Goal: Transaction & Acquisition: Purchase product/service

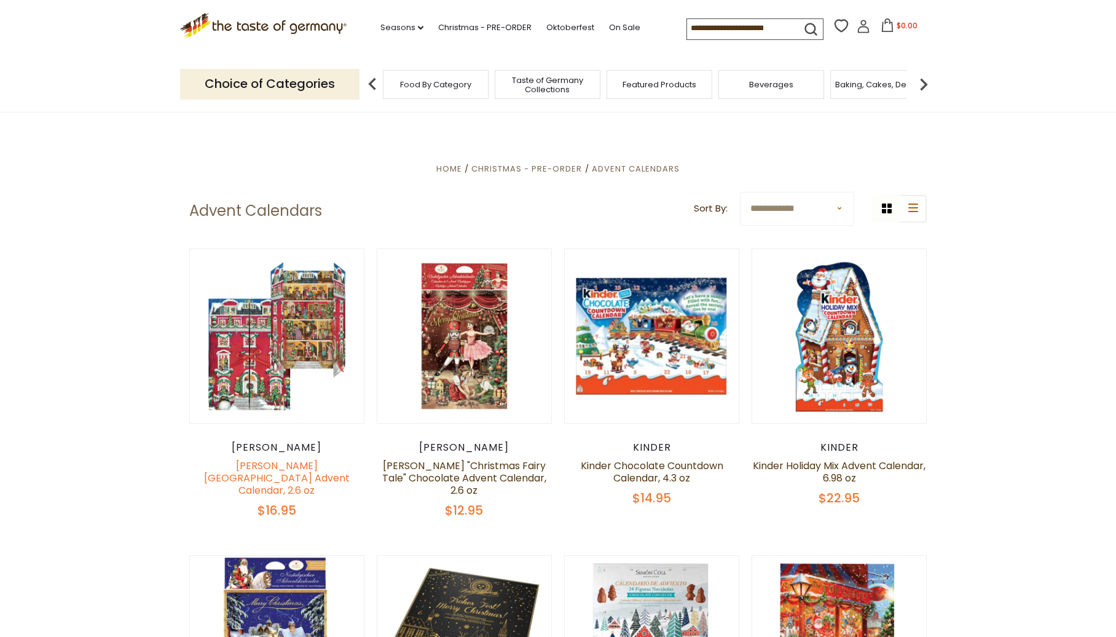
click at [307, 472] on link "[PERSON_NAME][GEOGRAPHIC_DATA] Advent Calendar, 2.6 oz" at bounding box center [277, 477] width 146 height 39
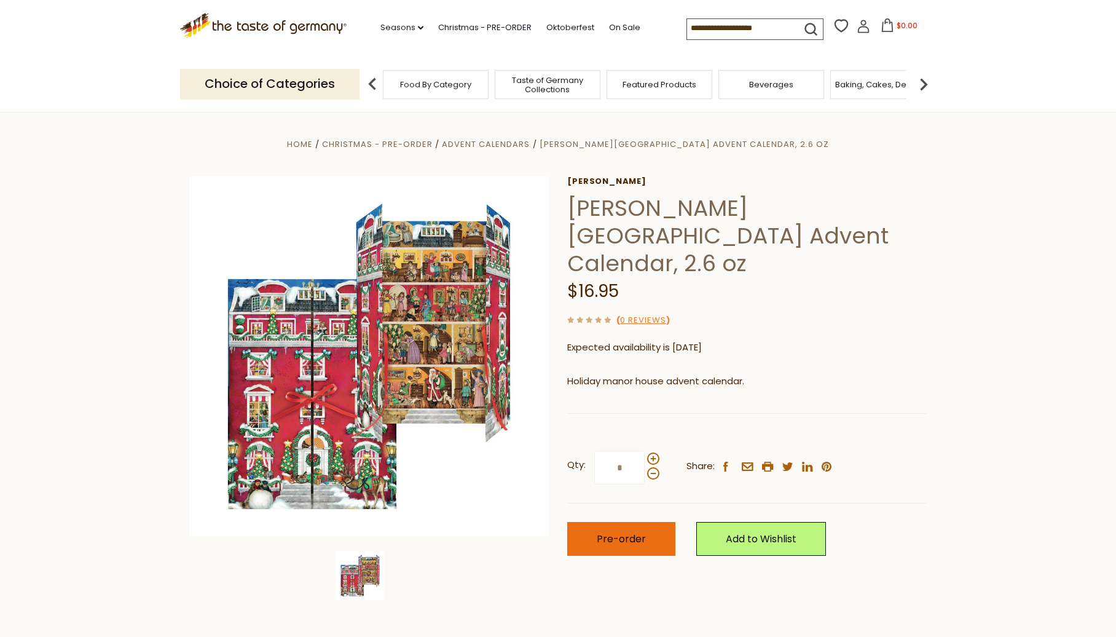
click at [616, 532] on span "Pre-order" at bounding box center [621, 539] width 49 height 14
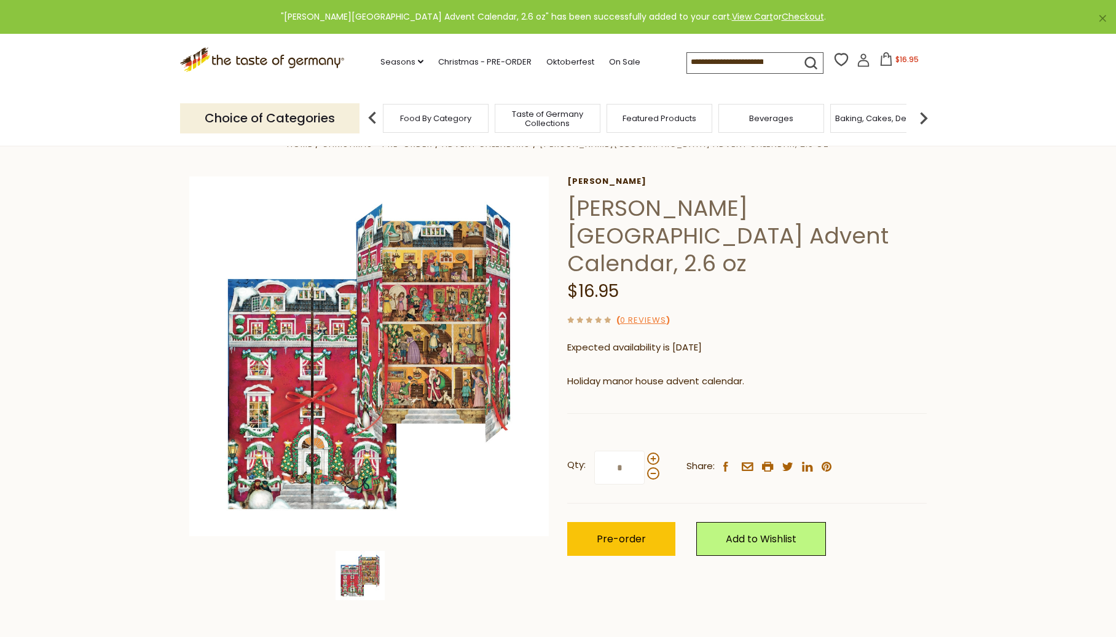
click at [899, 56] on span "$16.95" at bounding box center [906, 59] width 23 height 10
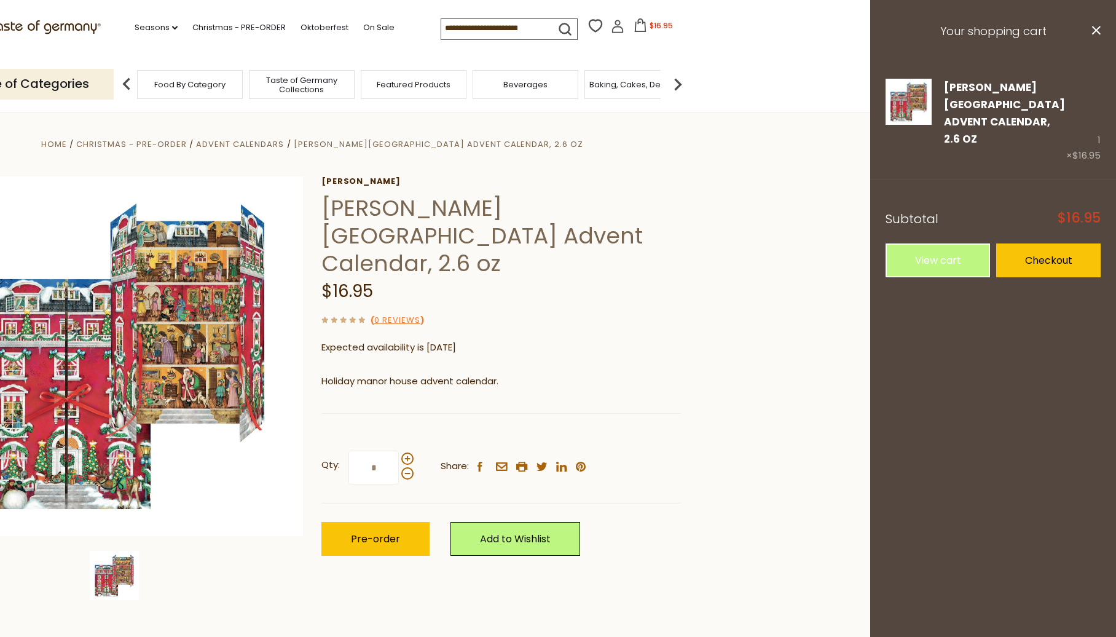
click at [682, 83] on img at bounding box center [678, 84] width 25 height 25
click at [492, 86] on span "Baking, Cakes, Desserts" at bounding box center [474, 84] width 95 height 9
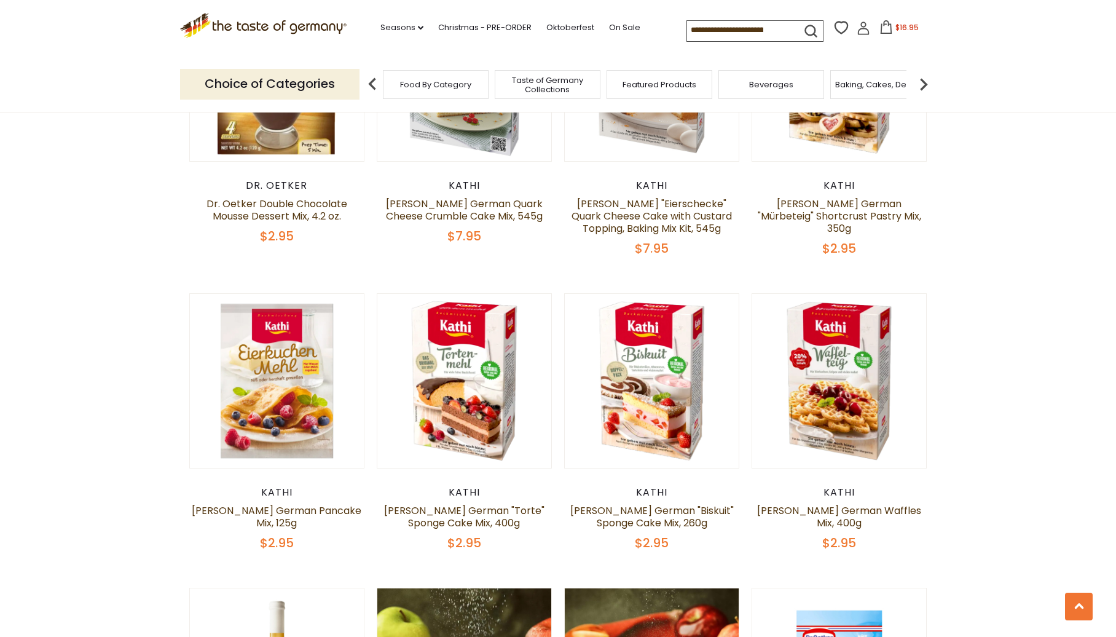
scroll to position [1414, 0]
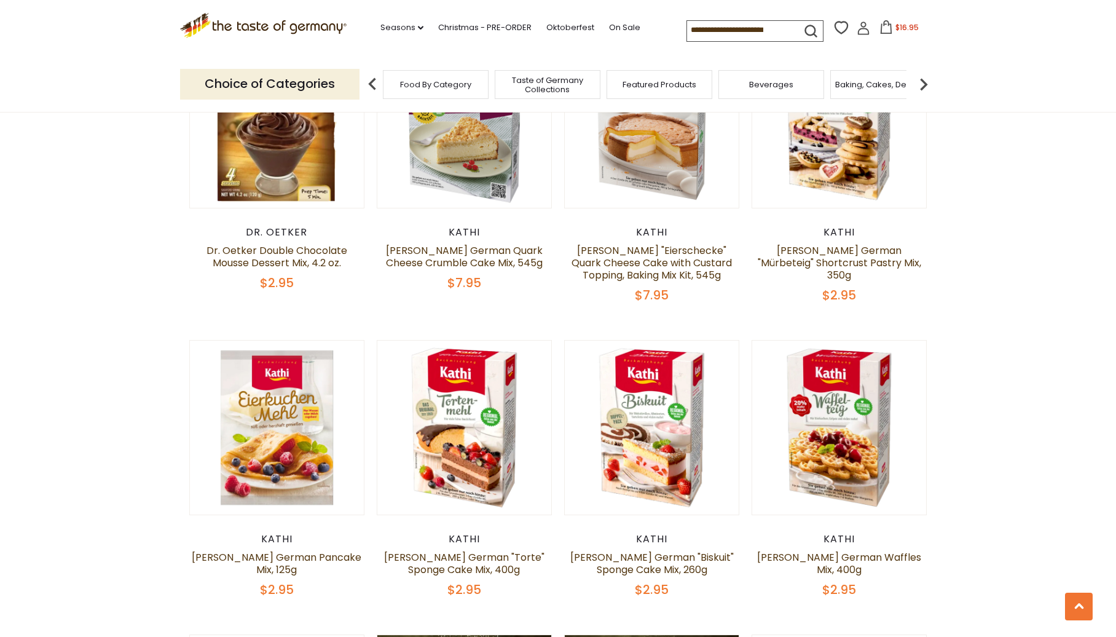
click at [921, 82] on img at bounding box center [923, 84] width 25 height 25
click at [658, 87] on div "Candy" at bounding box center [618, 84] width 106 height 29
click at [616, 90] on div "Candy" at bounding box center [627, 84] width 106 height 29
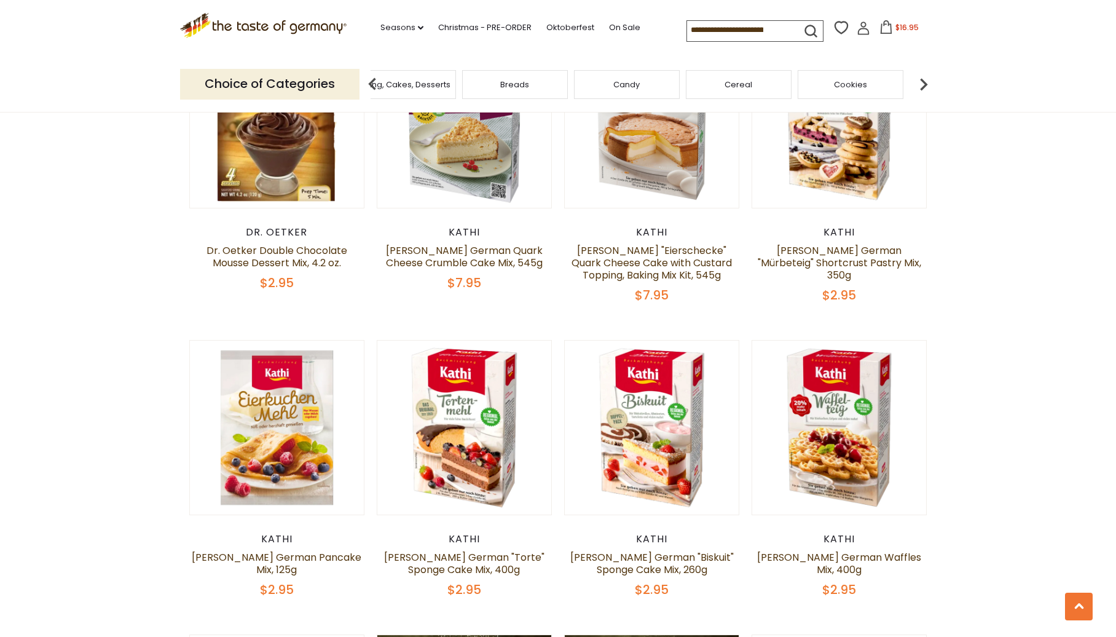
click at [629, 83] on span "Candy" at bounding box center [626, 84] width 26 height 9
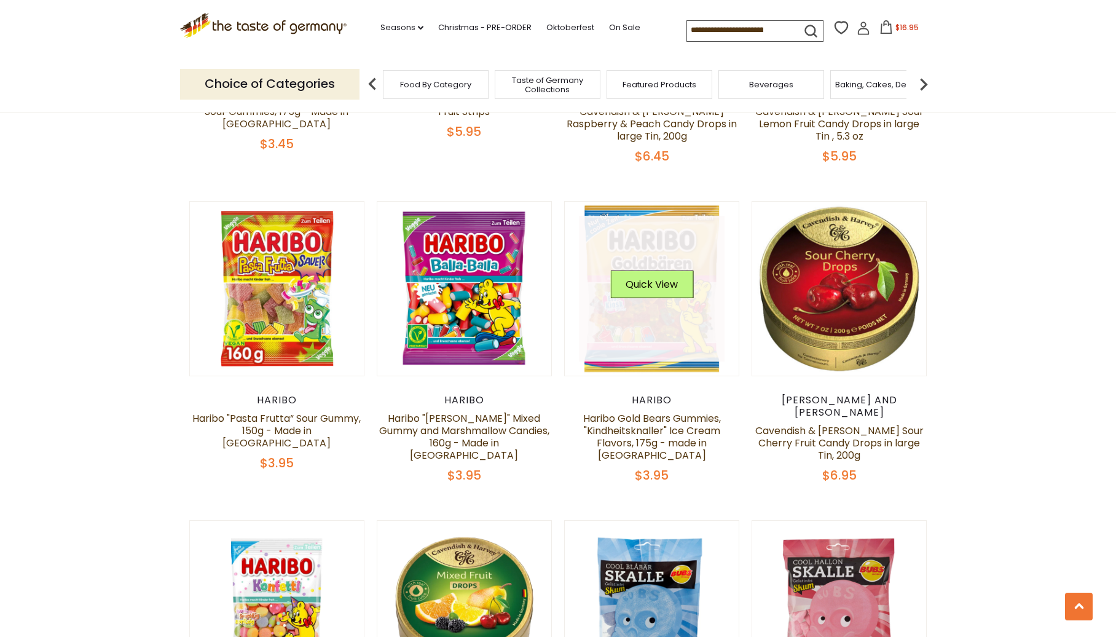
scroll to position [2274, 0]
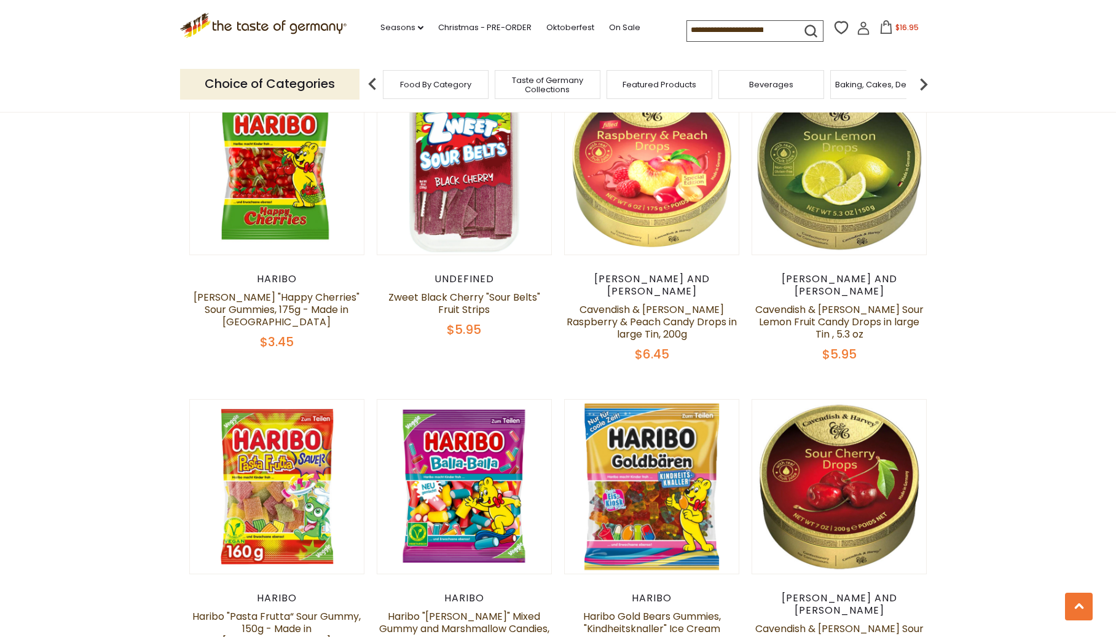
click at [896, 35] on button "$16.95" at bounding box center [899, 29] width 52 height 18
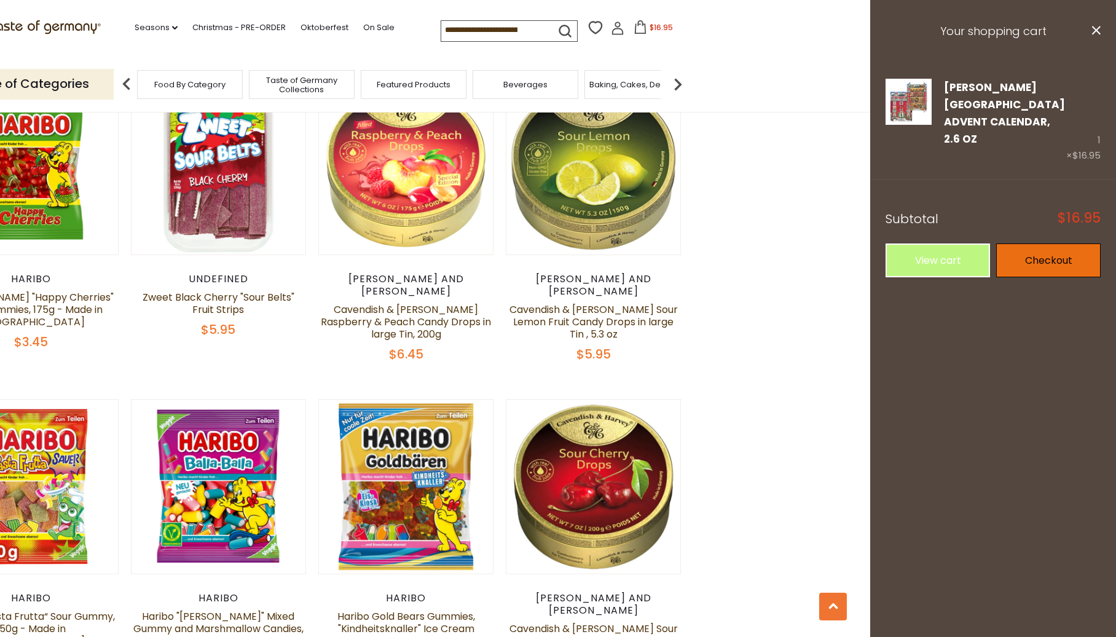
click at [1037, 243] on link "Checkout" at bounding box center [1048, 260] width 104 height 34
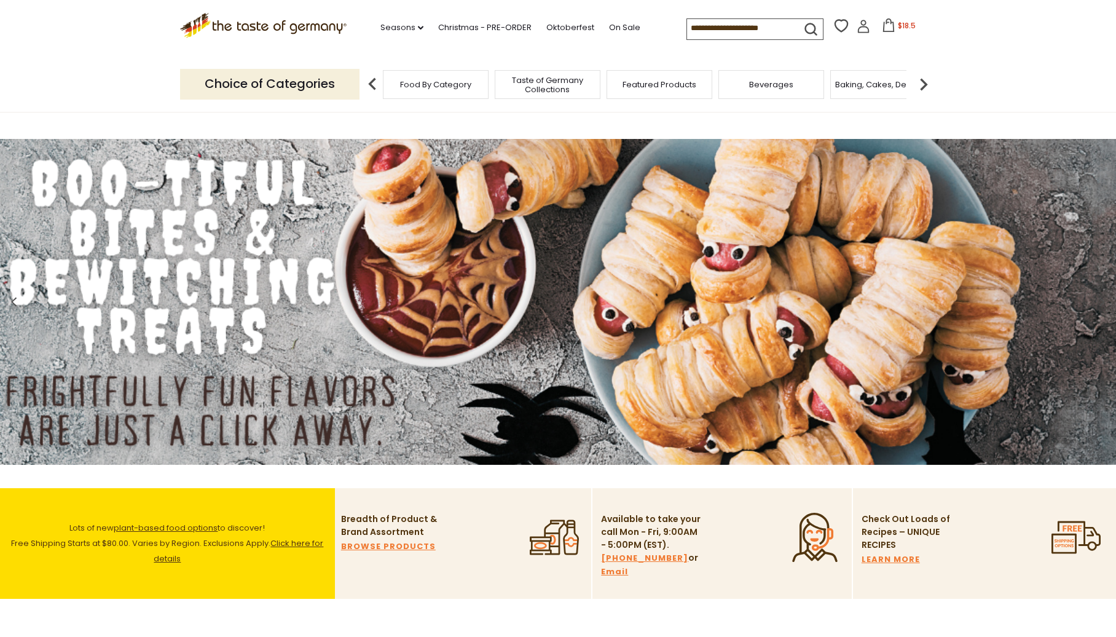
click at [569, 87] on span "Taste of Germany Collections" at bounding box center [547, 85] width 98 height 18
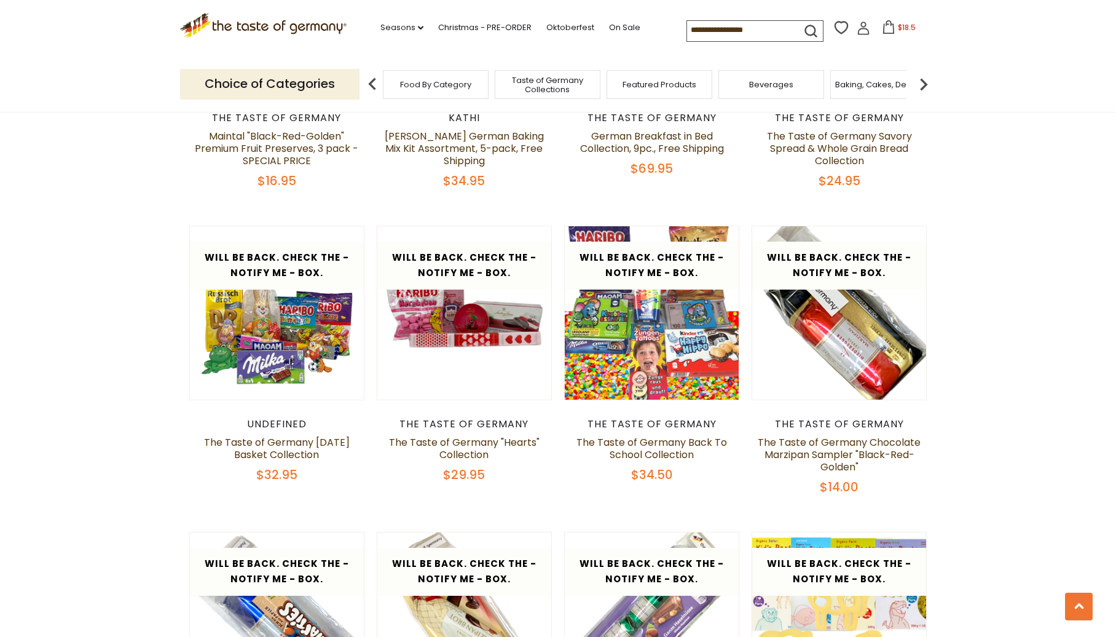
scroll to position [1844, 0]
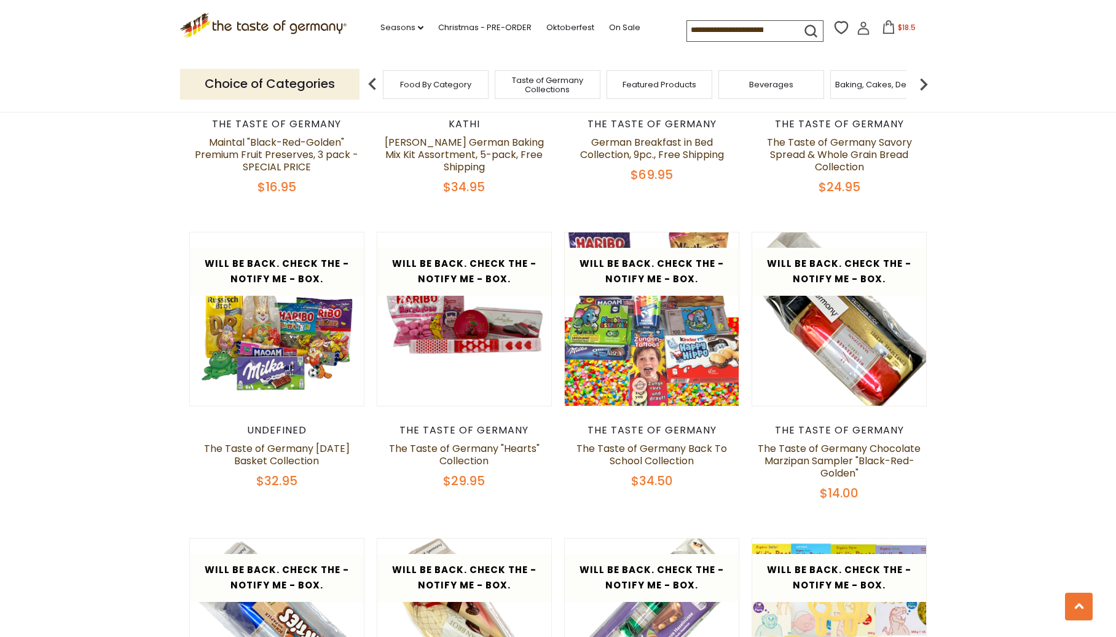
click at [639, 90] on div "Featured Products" at bounding box center [660, 84] width 106 height 29
click at [639, 85] on span "Featured Products" at bounding box center [653, 84] width 74 height 9
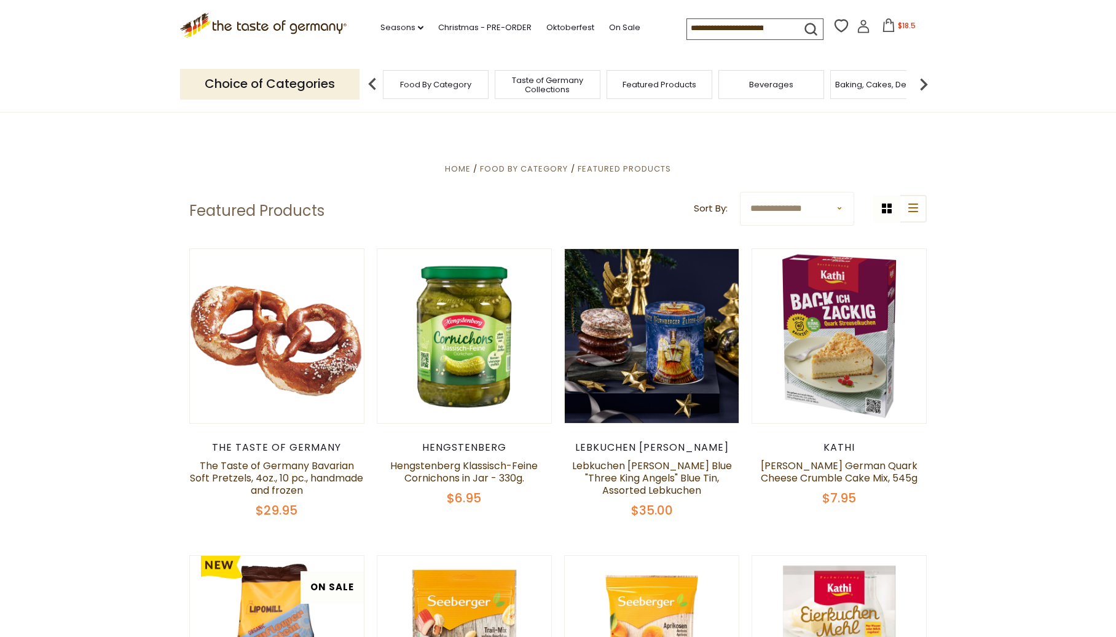
click at [925, 87] on img at bounding box center [923, 84] width 25 height 25
click at [926, 83] on img at bounding box center [923, 84] width 25 height 25
click at [924, 82] on img at bounding box center [923, 84] width 25 height 25
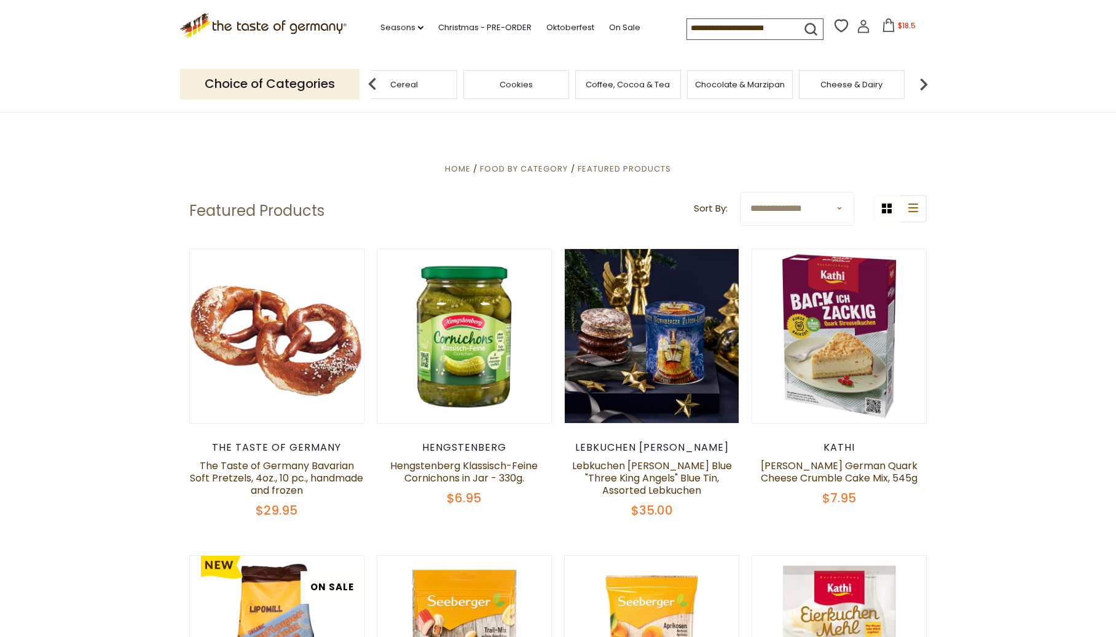
click at [734, 87] on span "Chocolate & Marzipan" at bounding box center [740, 84] width 90 height 9
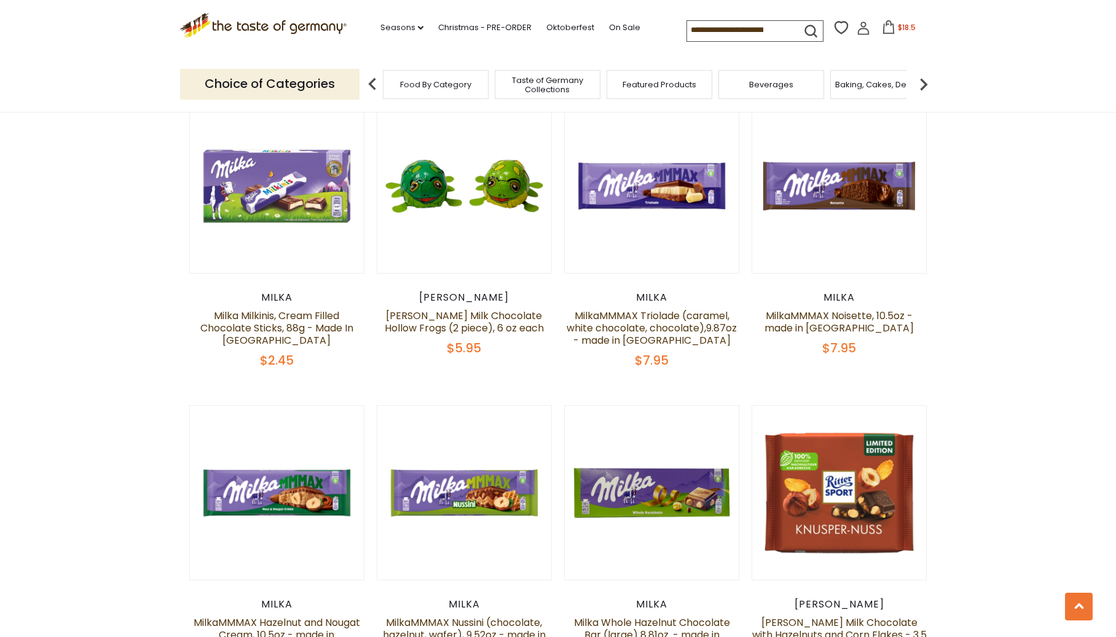
scroll to position [2766, 0]
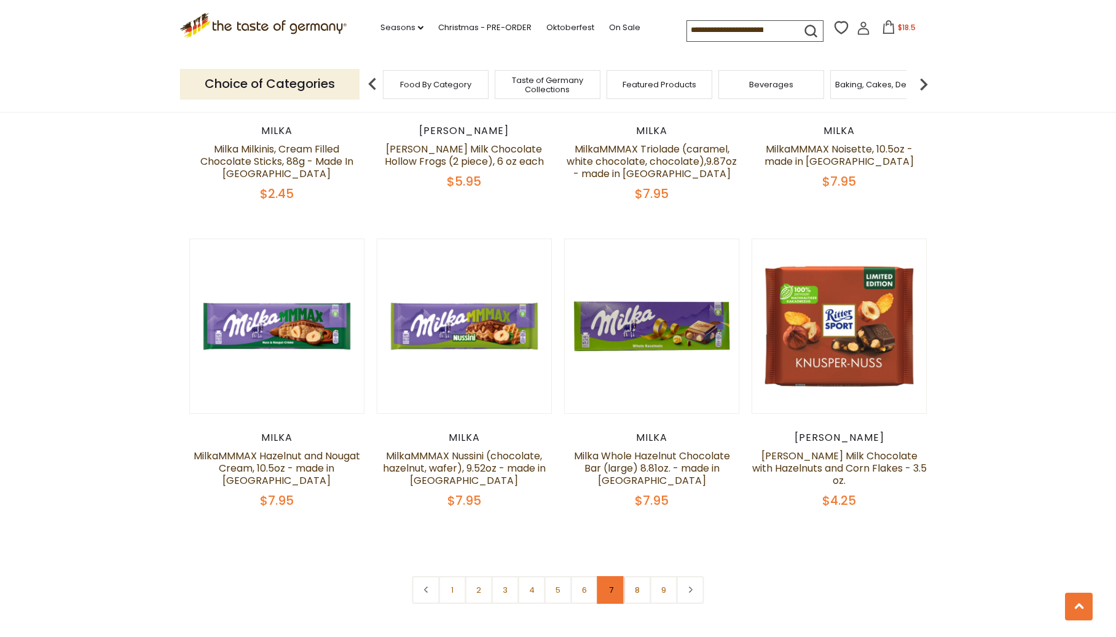
click at [611, 576] on link "7" at bounding box center [611, 590] width 28 height 28
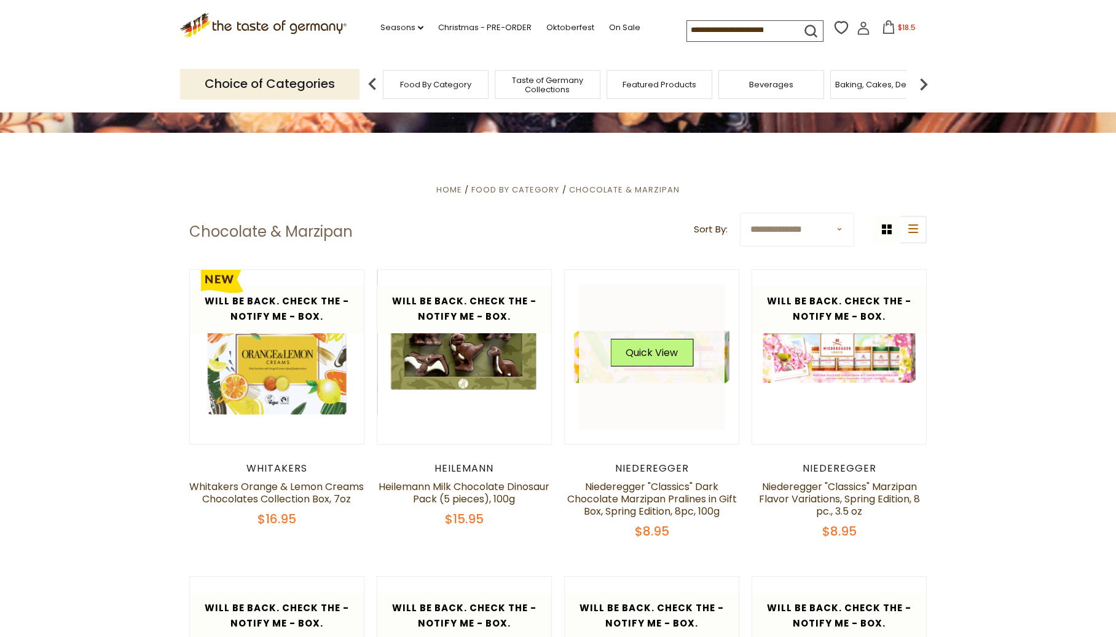
scroll to position [225, 0]
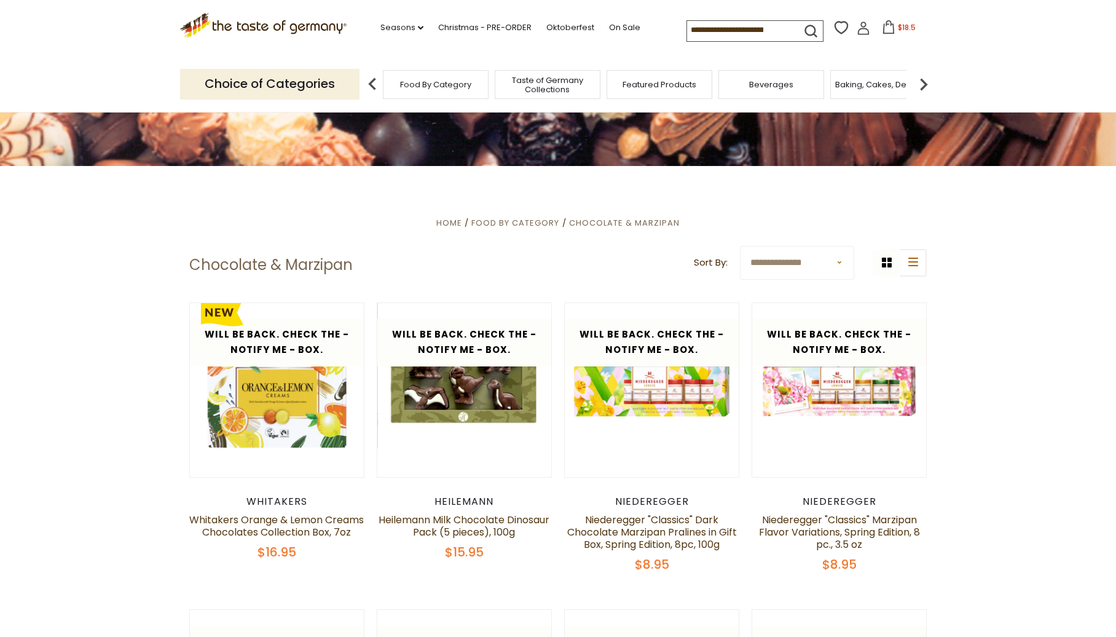
click at [927, 82] on img at bounding box center [923, 84] width 25 height 25
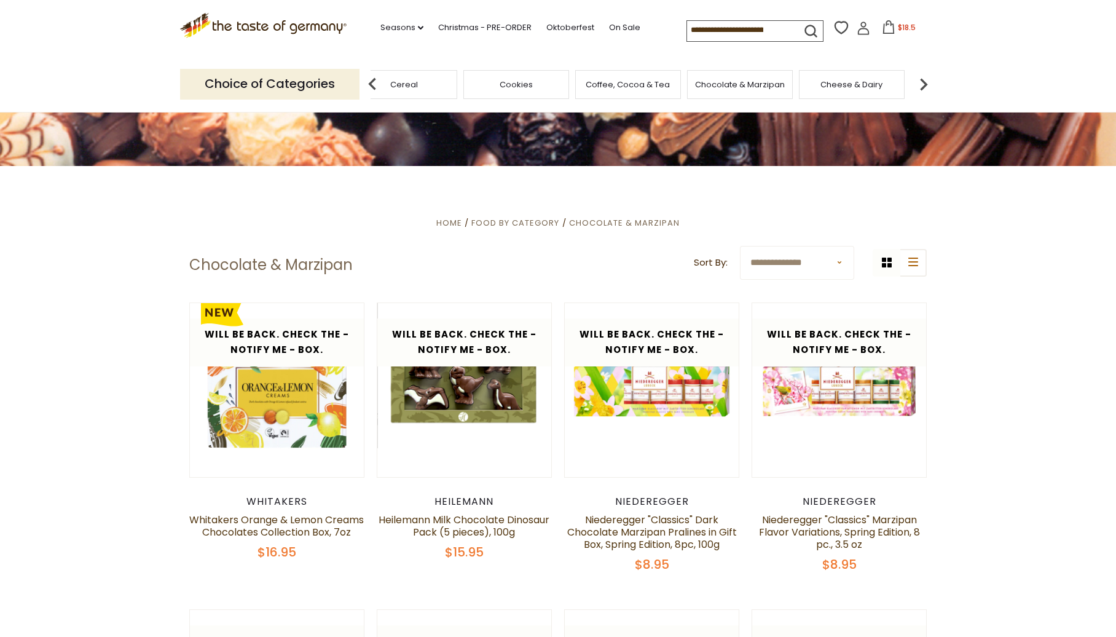
click at [927, 82] on img at bounding box center [923, 84] width 25 height 25
click at [651, 90] on span "Condiments, Seasonings" at bounding box center [638, 85] width 98 height 18
